Goal: Task Accomplishment & Management: Complete application form

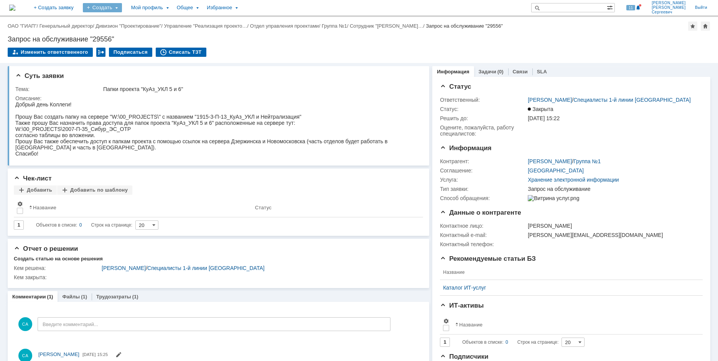
click at [122, 7] on div "Создать" at bounding box center [102, 7] width 39 height 9
drag, startPoint x: 147, startPoint y: 44, endPoint x: 91, endPoint y: 1, distance: 70.3
click at [143, 44] on link "Заявка" at bounding box center [113, 47] width 58 height 9
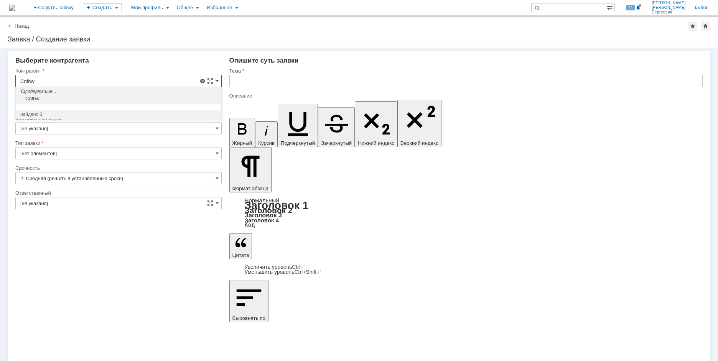
drag, startPoint x: 89, startPoint y: 78, endPoint x: 1, endPoint y: 67, distance: 89.3
drag, startPoint x: 41, startPoint y: 77, endPoint x: -2, endPoint y: 74, distance: 43.9
click at [0, 74] on html "Идет загрузка, пожалуйста, подождите. На домашнюю + Создать заявку Создать Мой …" at bounding box center [359, 180] width 718 height 361
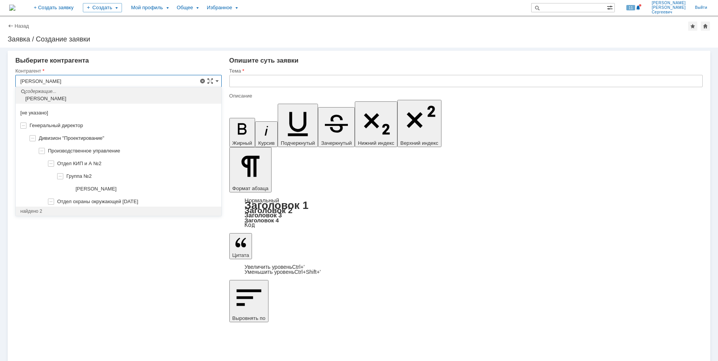
click at [68, 79] on input "[PERSON_NAME]" at bounding box center [118, 81] width 206 height 12
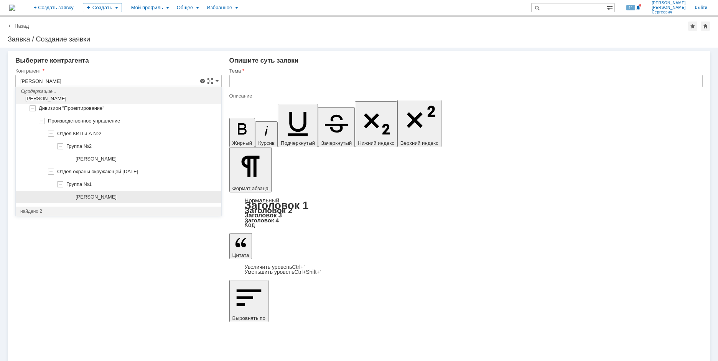
click at [112, 197] on span "[PERSON_NAME]" at bounding box center [96, 197] width 41 height 6
type input "[PERSON_NAME]"
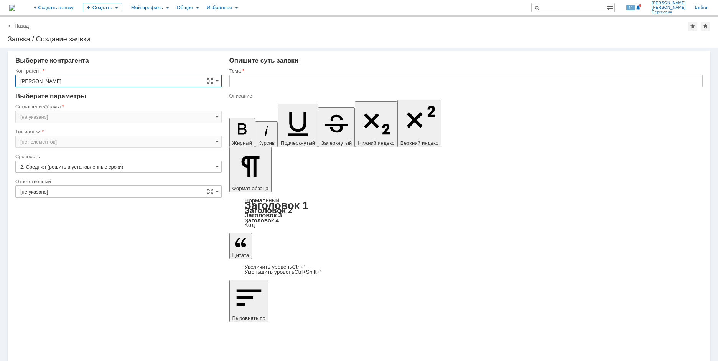
type input "[GEOGRAPHIC_DATA]"
click at [129, 82] on input "[PERSON_NAME]" at bounding box center [118, 81] width 206 height 12
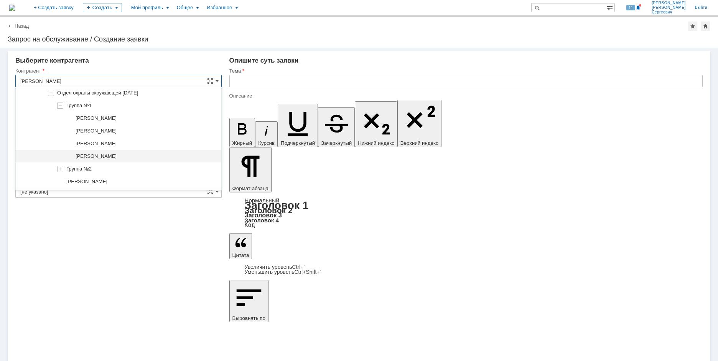
scroll to position [192, 0]
click at [138, 145] on div "[PERSON_NAME]" at bounding box center [146, 145] width 141 height 6
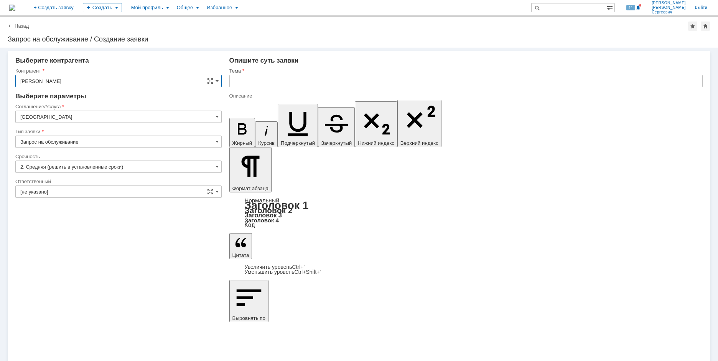
click at [130, 118] on input "[GEOGRAPHIC_DATA]" at bounding box center [118, 116] width 206 height 12
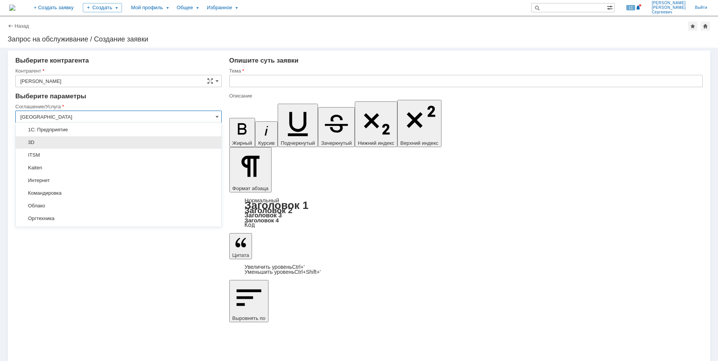
scroll to position [0, 0]
click at [129, 144] on span "[GEOGRAPHIC_DATA]" at bounding box center [118, 143] width 196 height 6
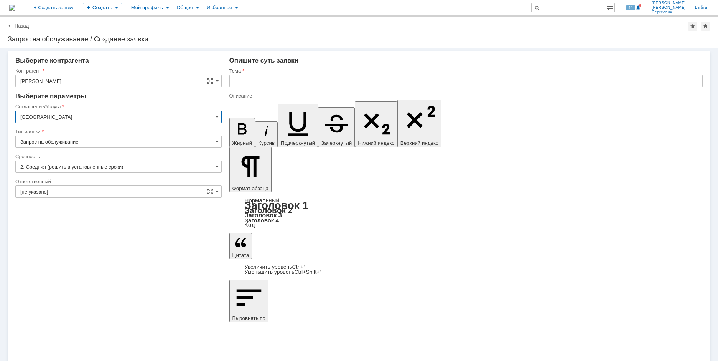
type input "[GEOGRAPHIC_DATA]"
click at [136, 186] on input "[не указано]" at bounding box center [118, 191] width 206 height 12
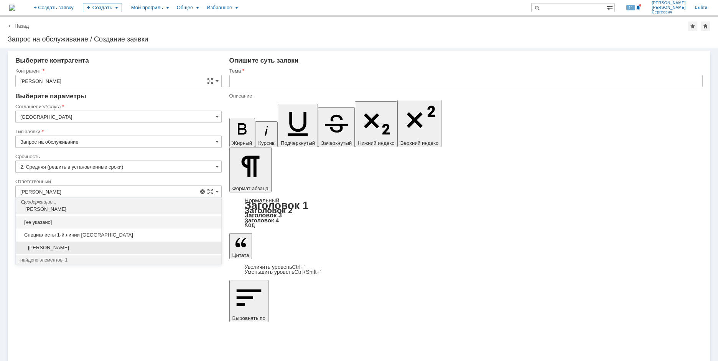
click at [138, 245] on span "[PERSON_NAME]" at bounding box center [118, 247] width 196 height 6
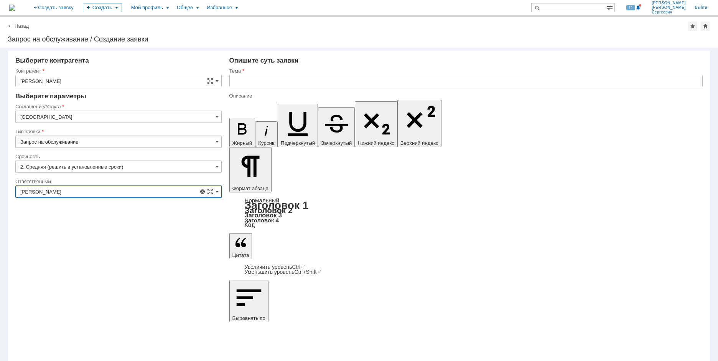
click at [273, 81] on input "text" at bounding box center [465, 81] width 473 height 12
type input "[PERSON_NAME]"
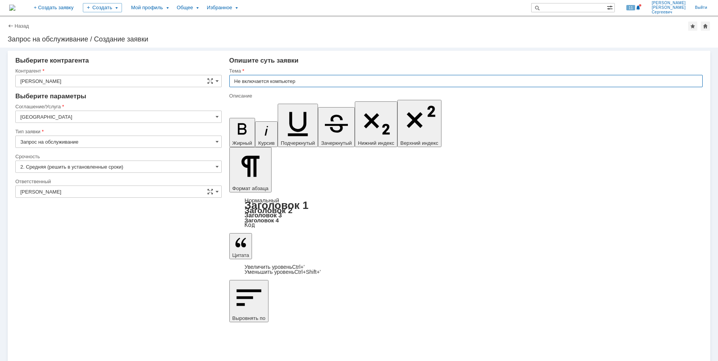
type input "Не включается компьютер"
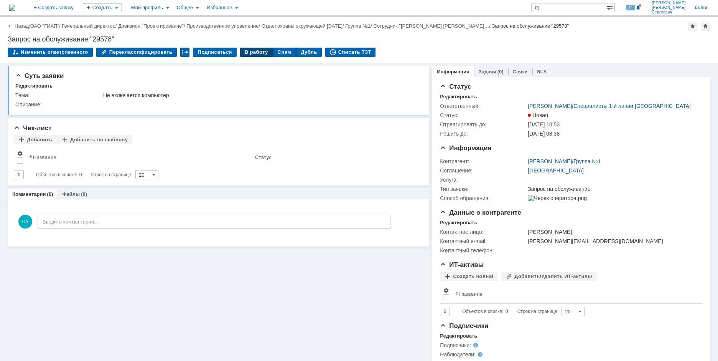
click at [245, 48] on div "В работу" at bounding box center [256, 52] width 33 height 9
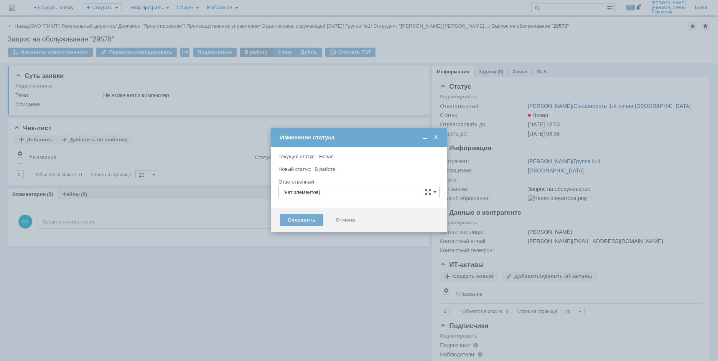
type input "[PERSON_NAME]"
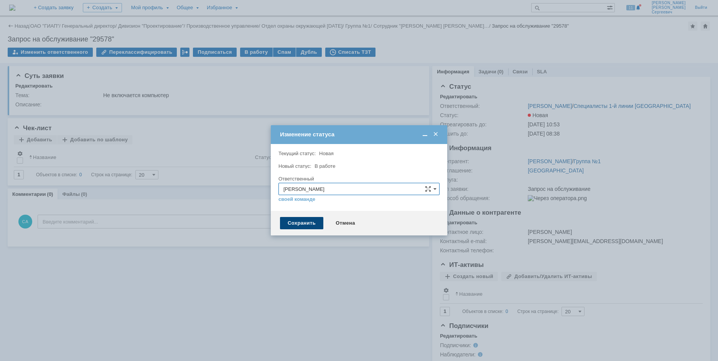
click at [290, 221] on div "Сохранить" at bounding box center [301, 223] width 43 height 12
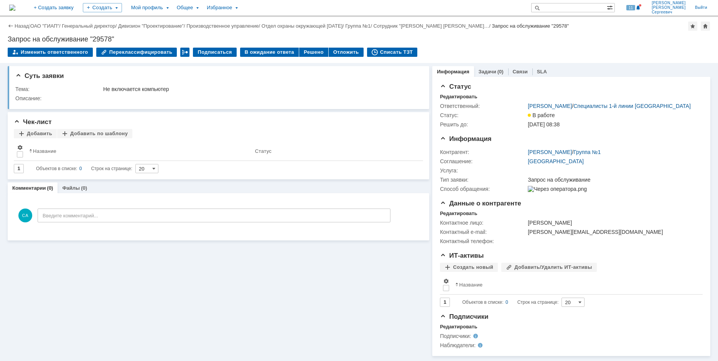
click at [382, 59] on div "Изменить ответственного Переклассифицировать Подписаться В ожидание ответа Реше…" at bounding box center [359, 56] width 703 height 16
click at [382, 52] on div "Списать ТЗТ" at bounding box center [392, 52] width 51 height 9
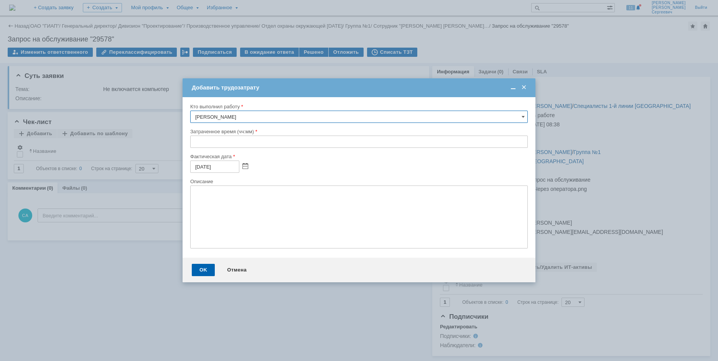
click at [194, 145] on input "text" at bounding box center [359, 141] width 338 height 12
type input "00:10"
click at [208, 272] on div "OK" at bounding box center [203, 270] width 23 height 12
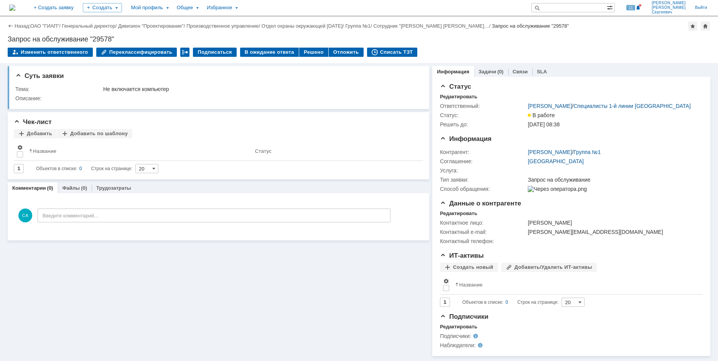
click at [305, 50] on div "Решено" at bounding box center [313, 52] width 29 height 9
